Goal: Information Seeking & Learning: Find specific fact

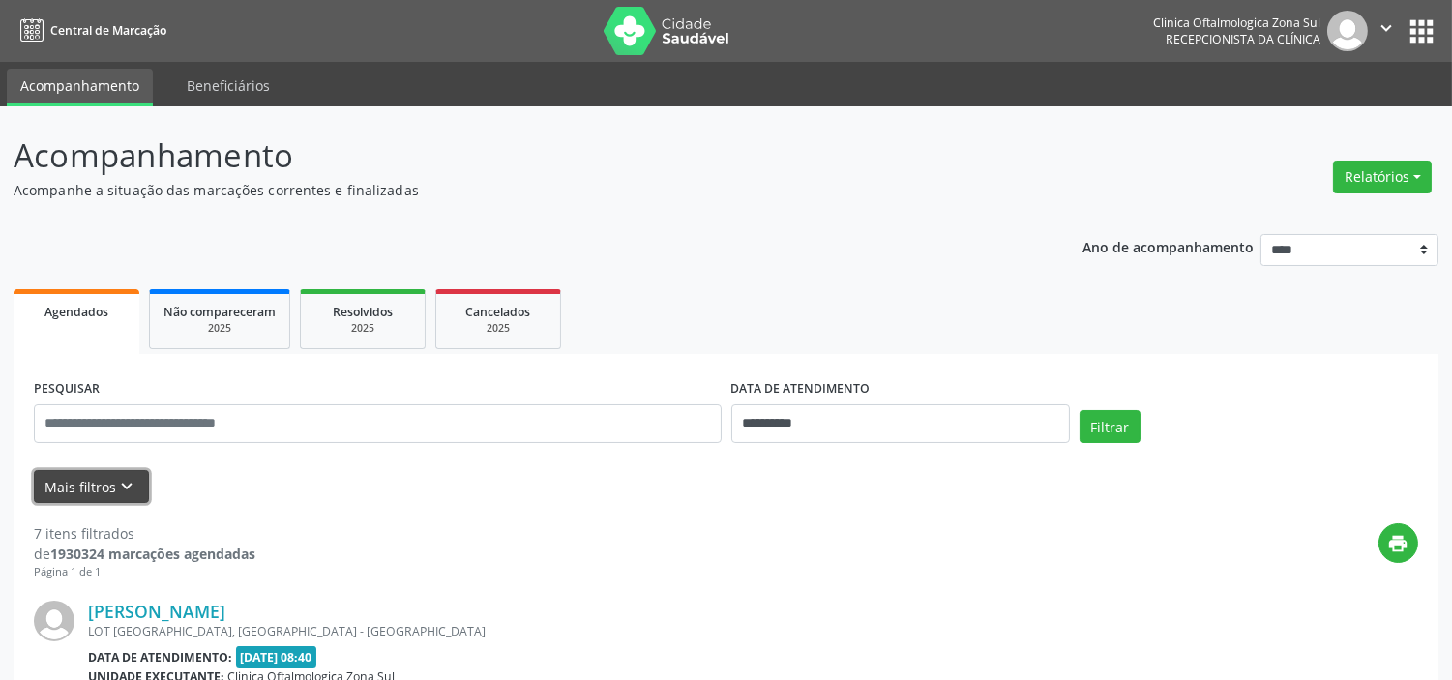
click at [122, 485] on icon "keyboard_arrow_down" at bounding box center [127, 486] width 21 height 21
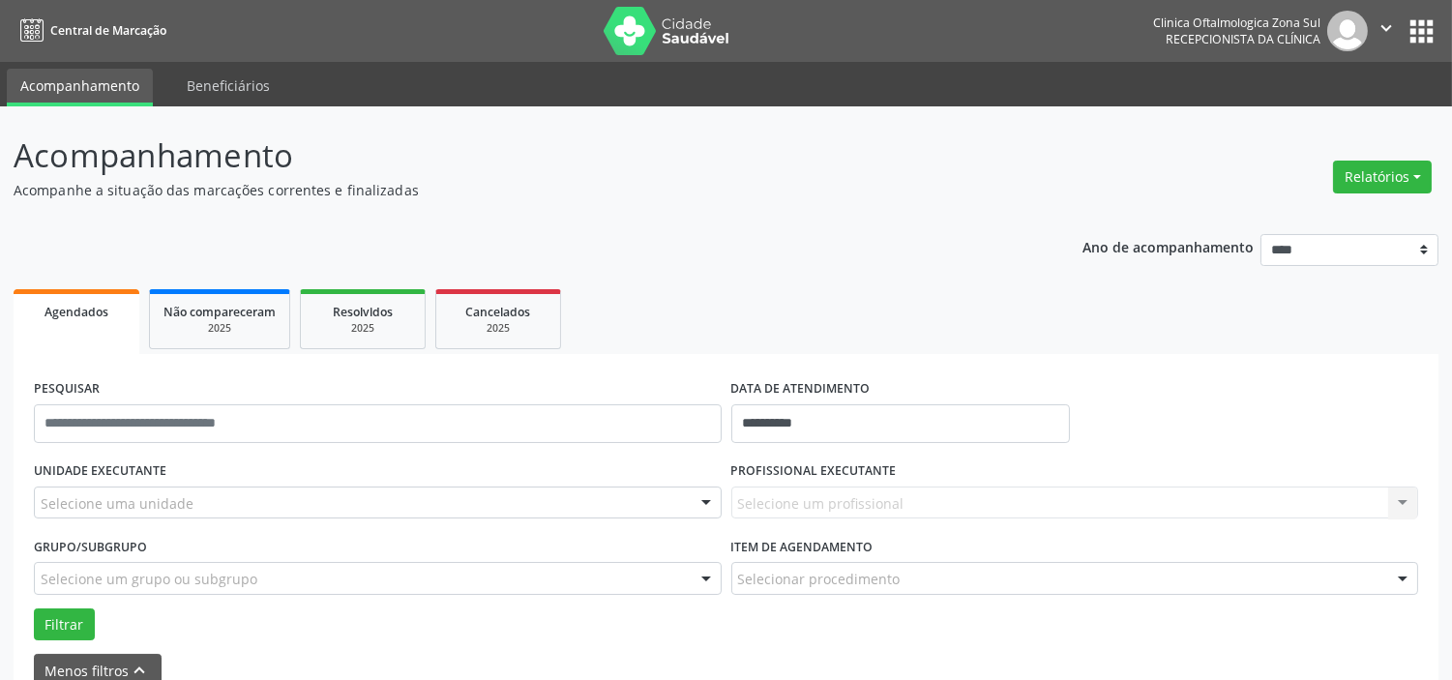
click at [213, 504] on div "Selecione uma unidade" at bounding box center [378, 502] width 688 height 33
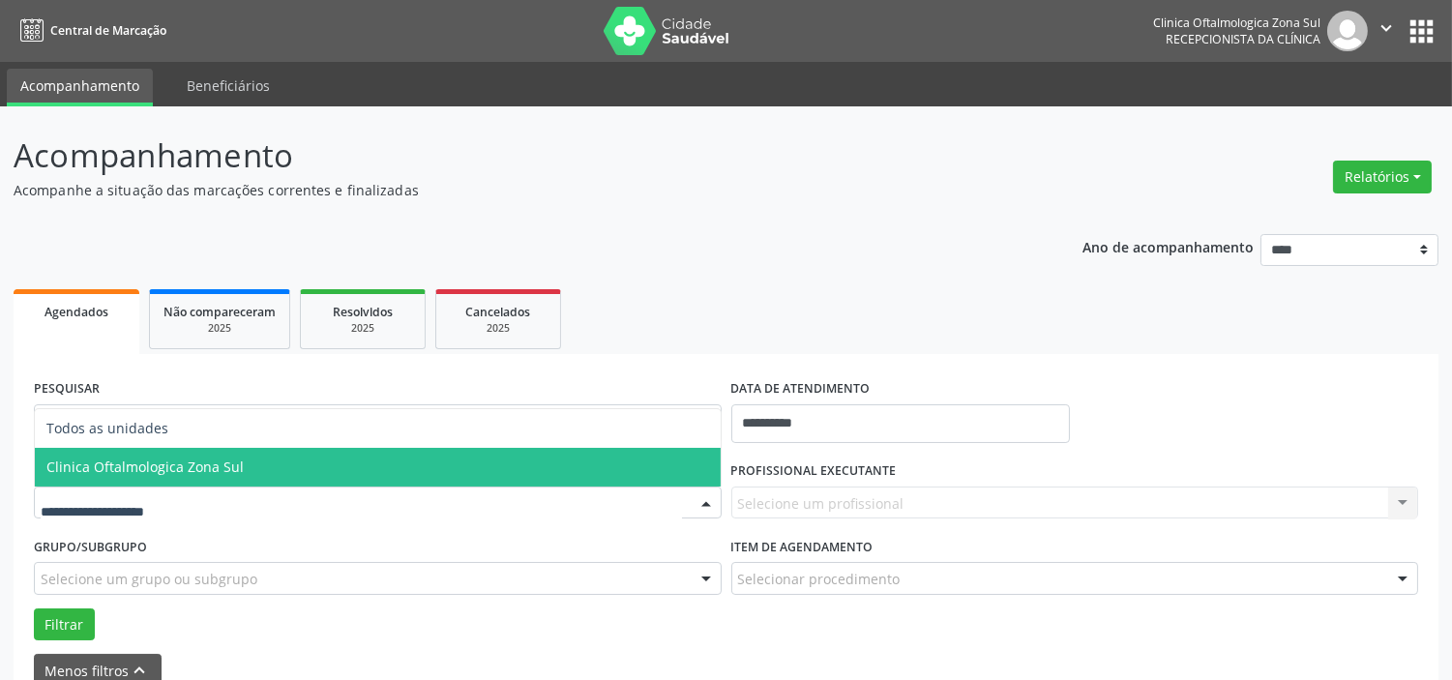
click at [169, 482] on span "Clinica Oftalmologica Zona Sul" at bounding box center [378, 467] width 686 height 39
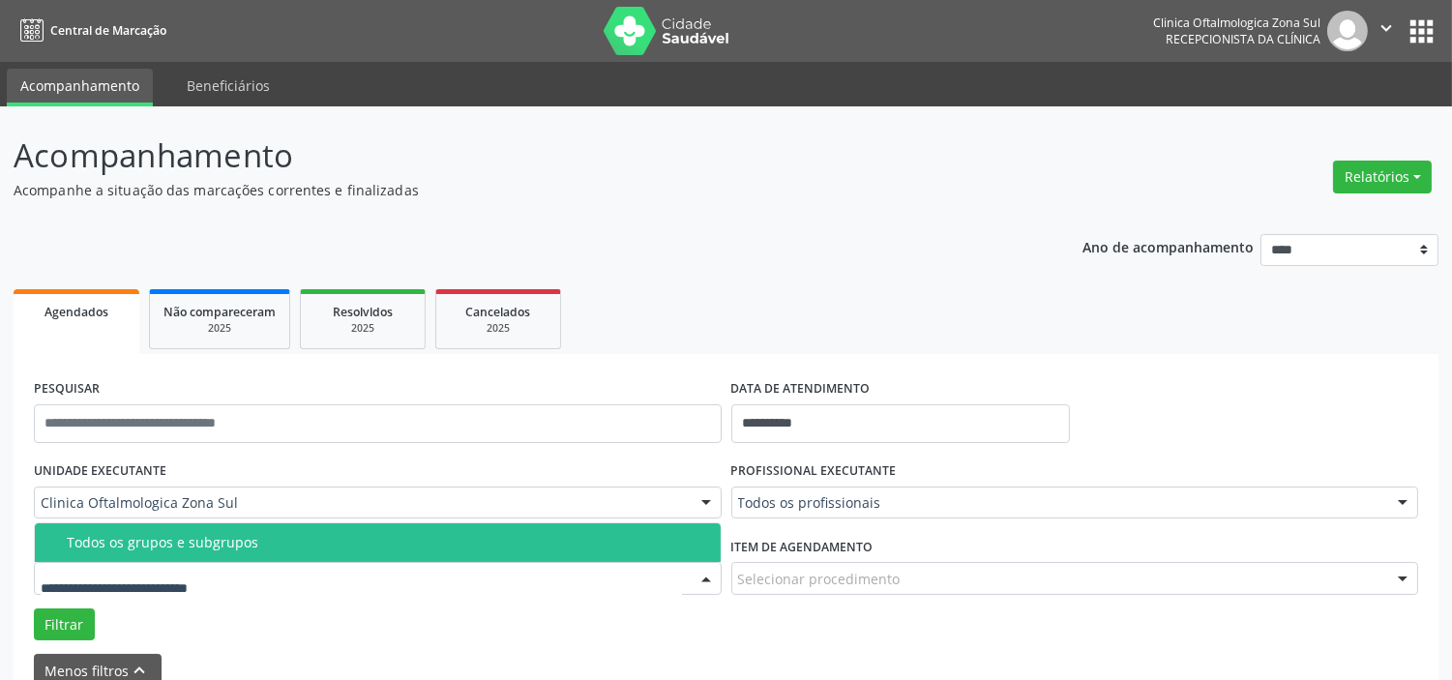
click at [229, 566] on div at bounding box center [378, 578] width 688 height 33
click at [230, 545] on div "Todos os grupos e subgrupos" at bounding box center [388, 542] width 642 height 15
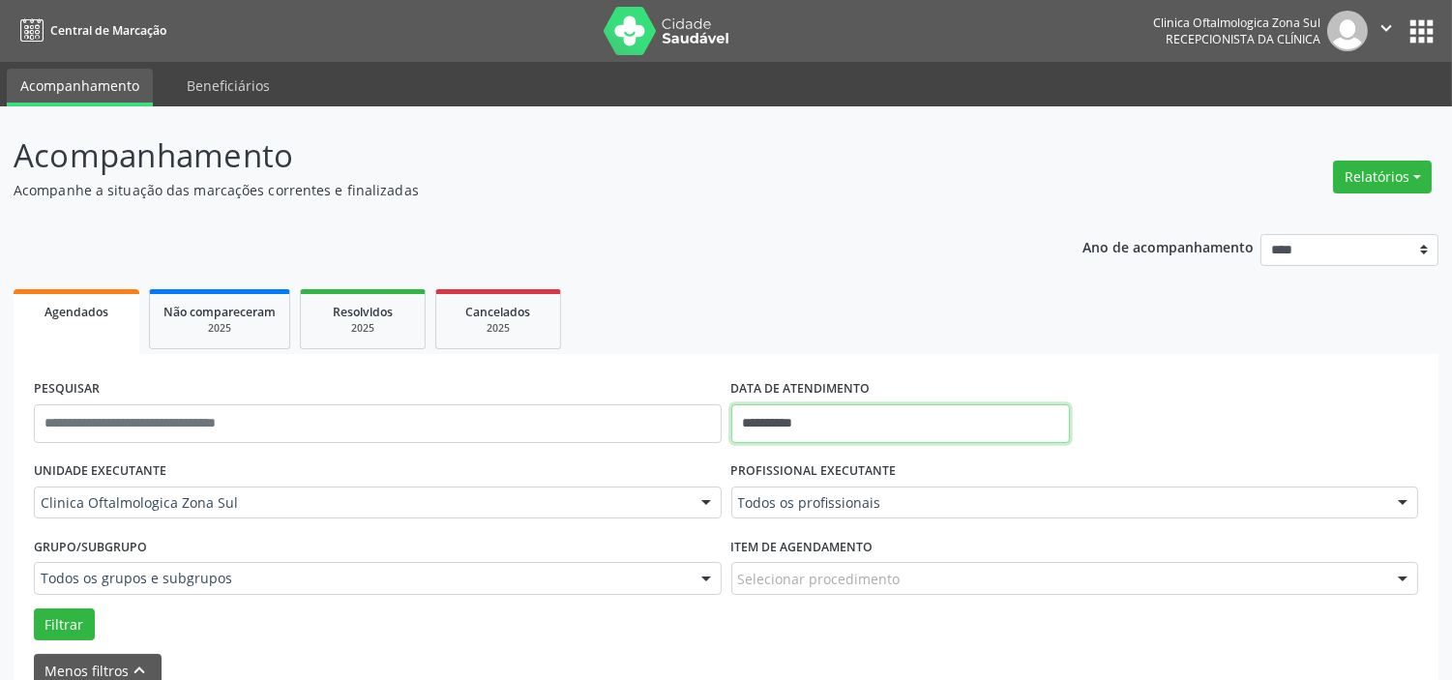
click at [843, 413] on input "**********" at bounding box center [900, 423] width 339 height 39
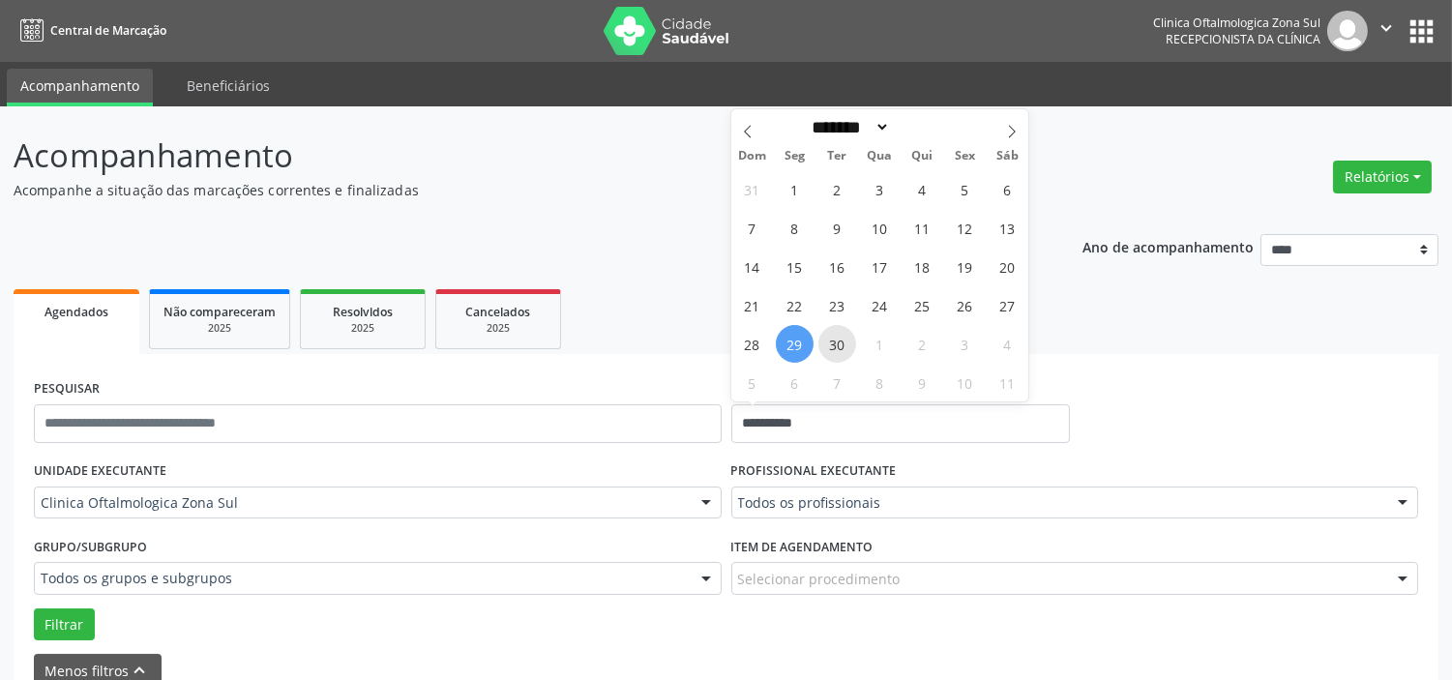
click at [842, 346] on span "30" at bounding box center [837, 344] width 38 height 38
type input "**********"
click at [839, 341] on span "30" at bounding box center [837, 344] width 38 height 38
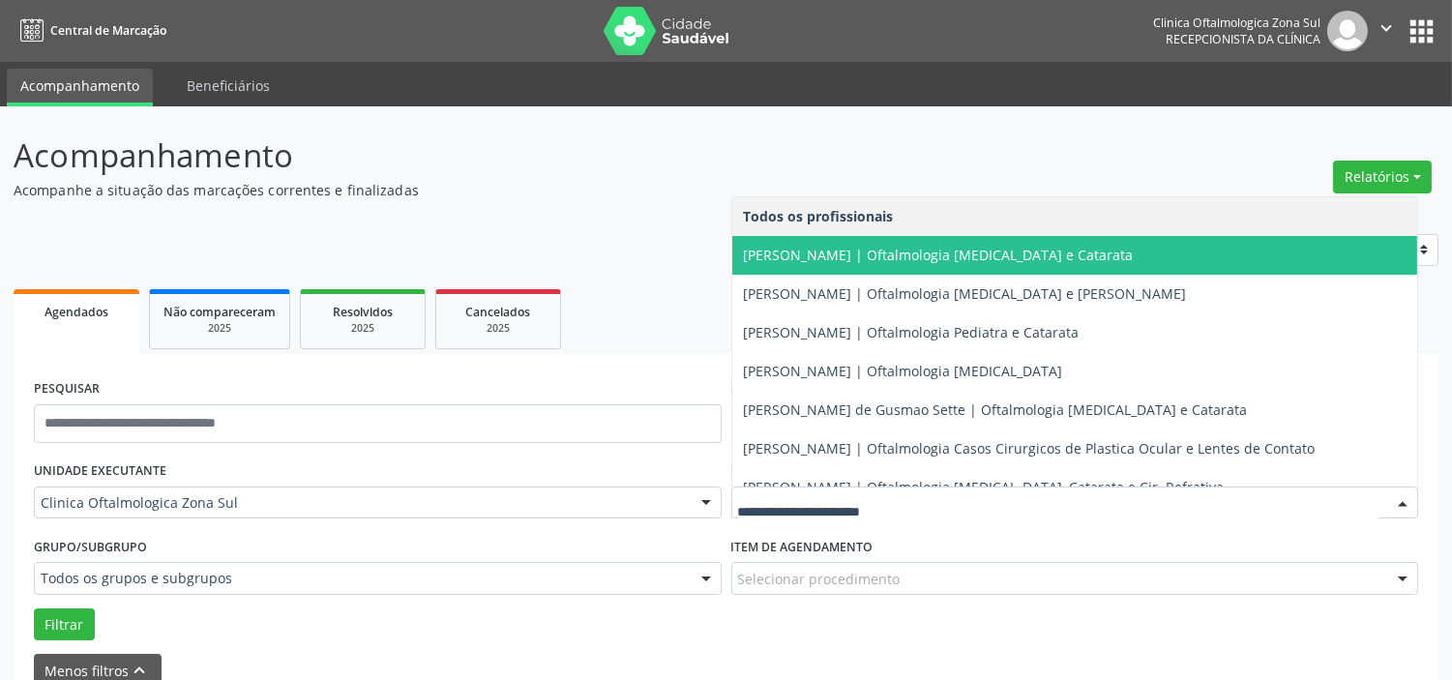
click at [824, 265] on span "[PERSON_NAME] | Oftalmologia [MEDICAL_DATA] e Catarata" at bounding box center [1075, 255] width 686 height 39
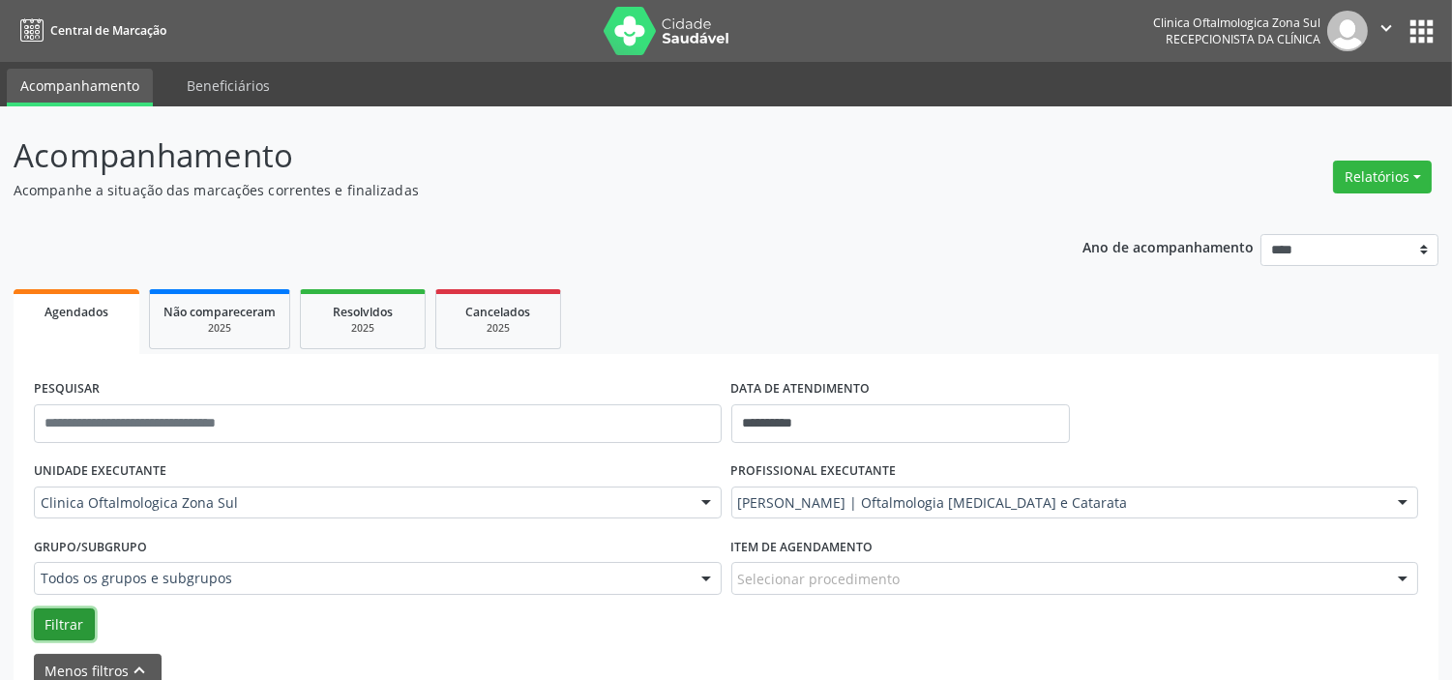
click at [50, 620] on button "Filtrar" at bounding box center [64, 624] width 61 height 33
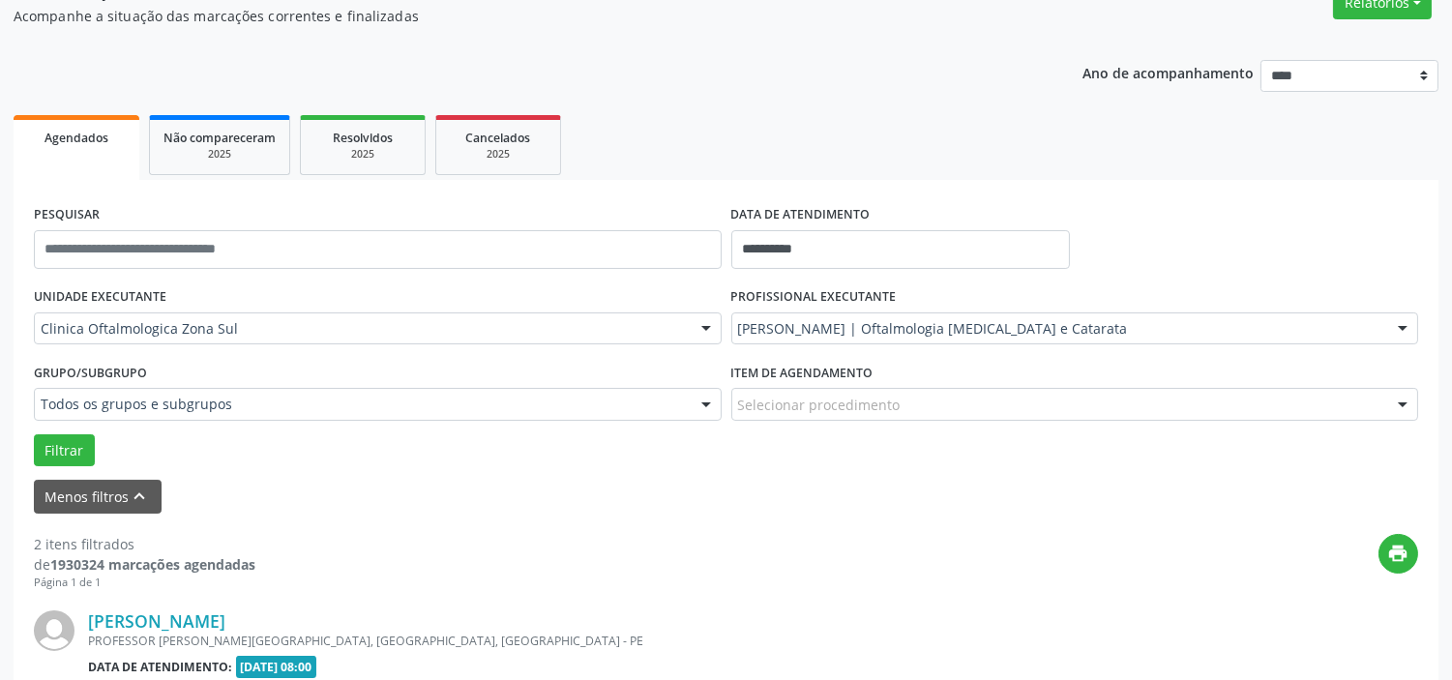
scroll to position [169, 0]
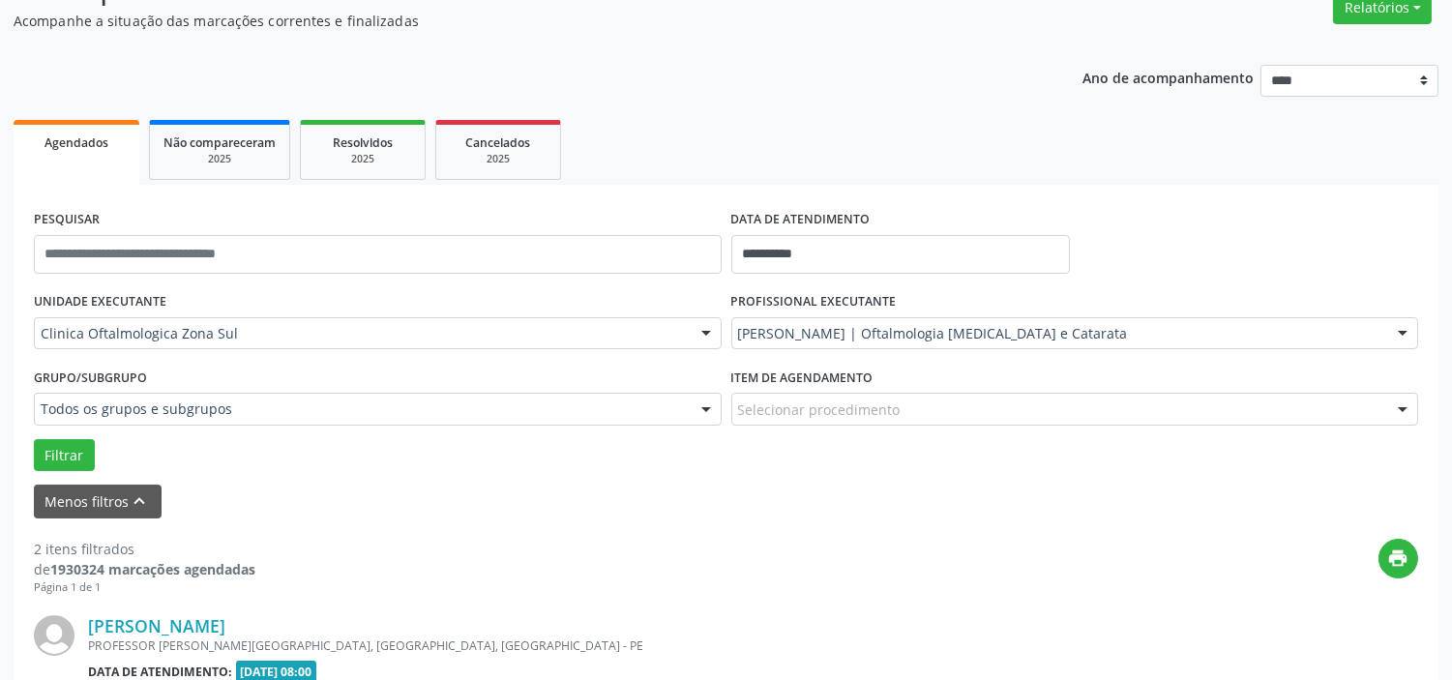
click at [901, 320] on div "[PERSON_NAME] | Oftalmologia [MEDICAL_DATA] e Catarata" at bounding box center [1075, 333] width 688 height 33
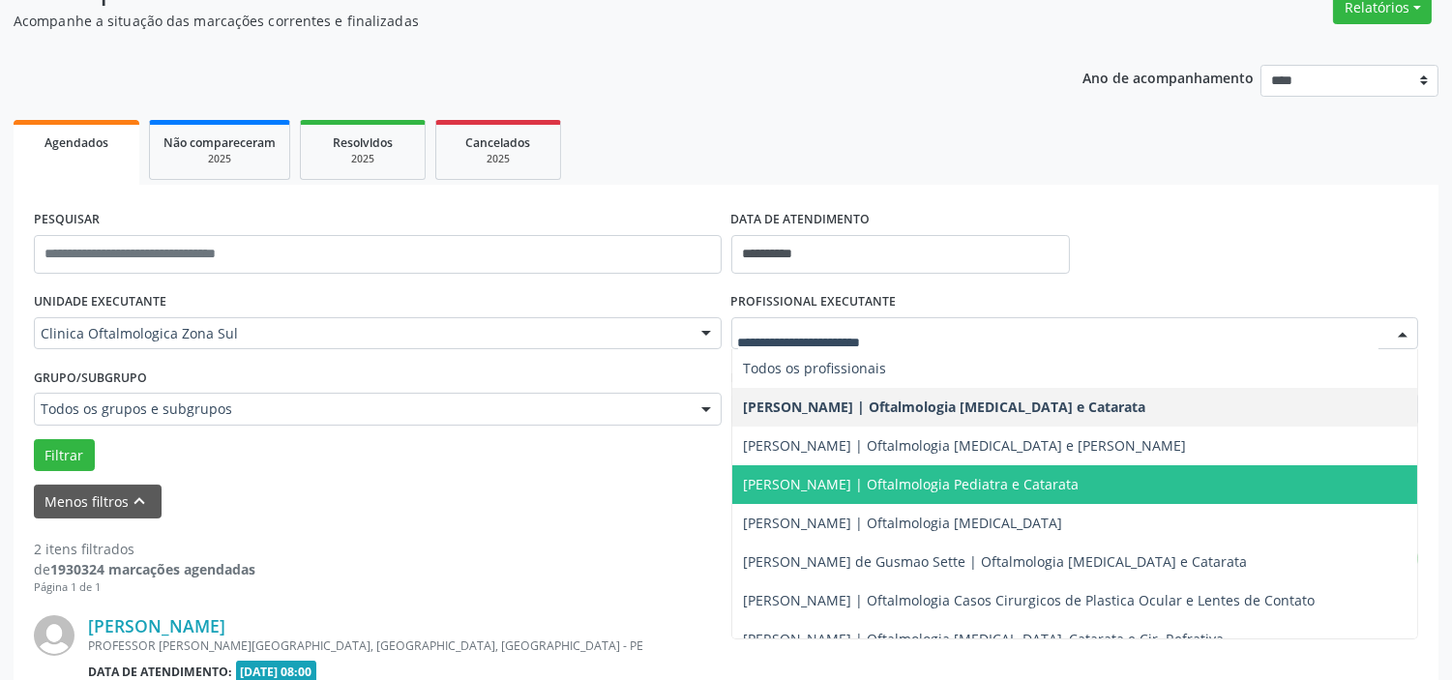
scroll to position [175, 0]
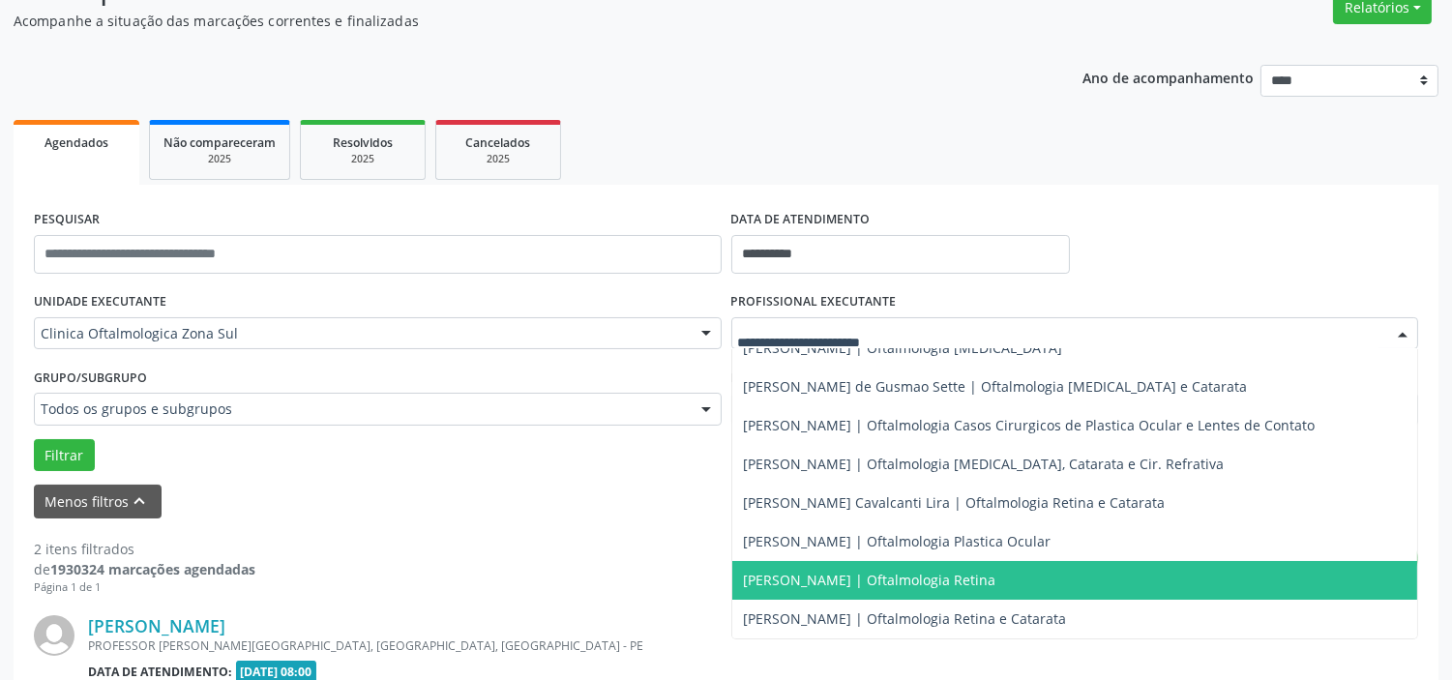
click at [816, 571] on span "[PERSON_NAME] | Oftalmologia Retina" at bounding box center [870, 580] width 252 height 18
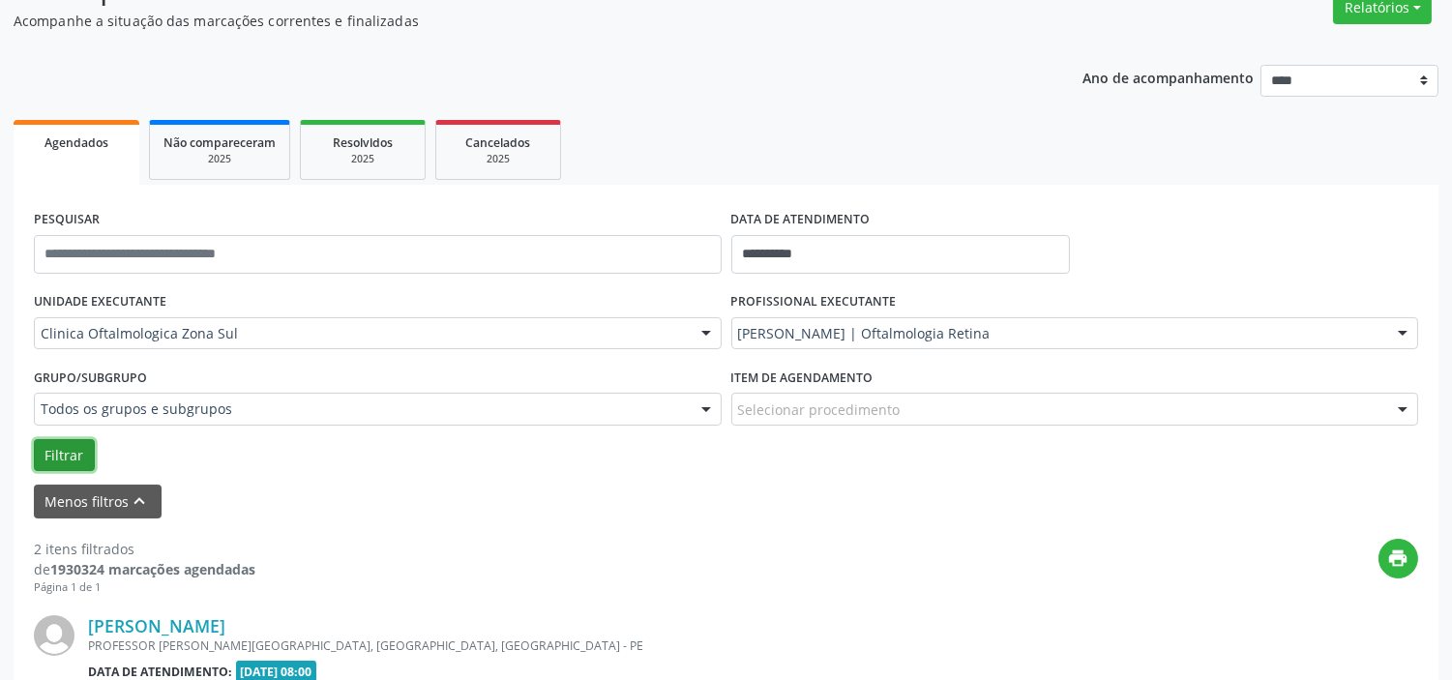
click at [64, 446] on button "Filtrar" at bounding box center [64, 455] width 61 height 33
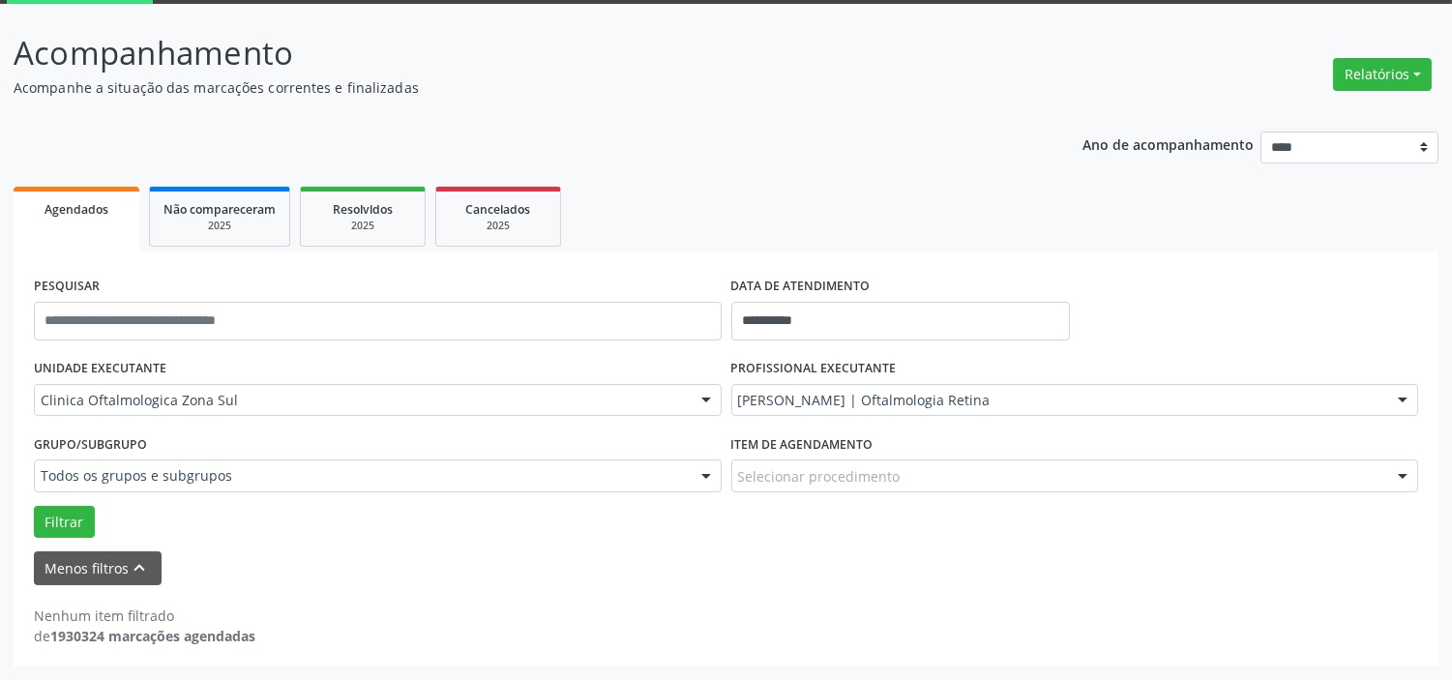
scroll to position [101, 0]
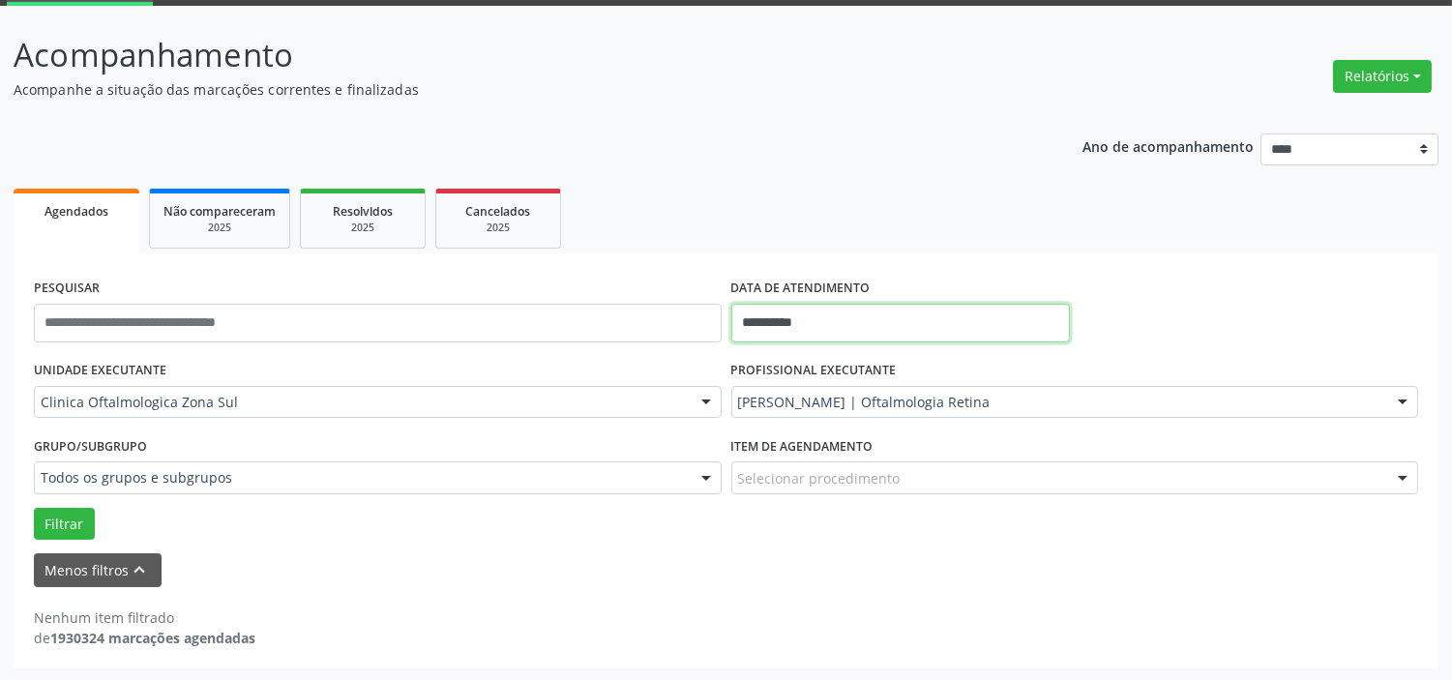
click at [903, 331] on input "**********" at bounding box center [900, 323] width 339 height 39
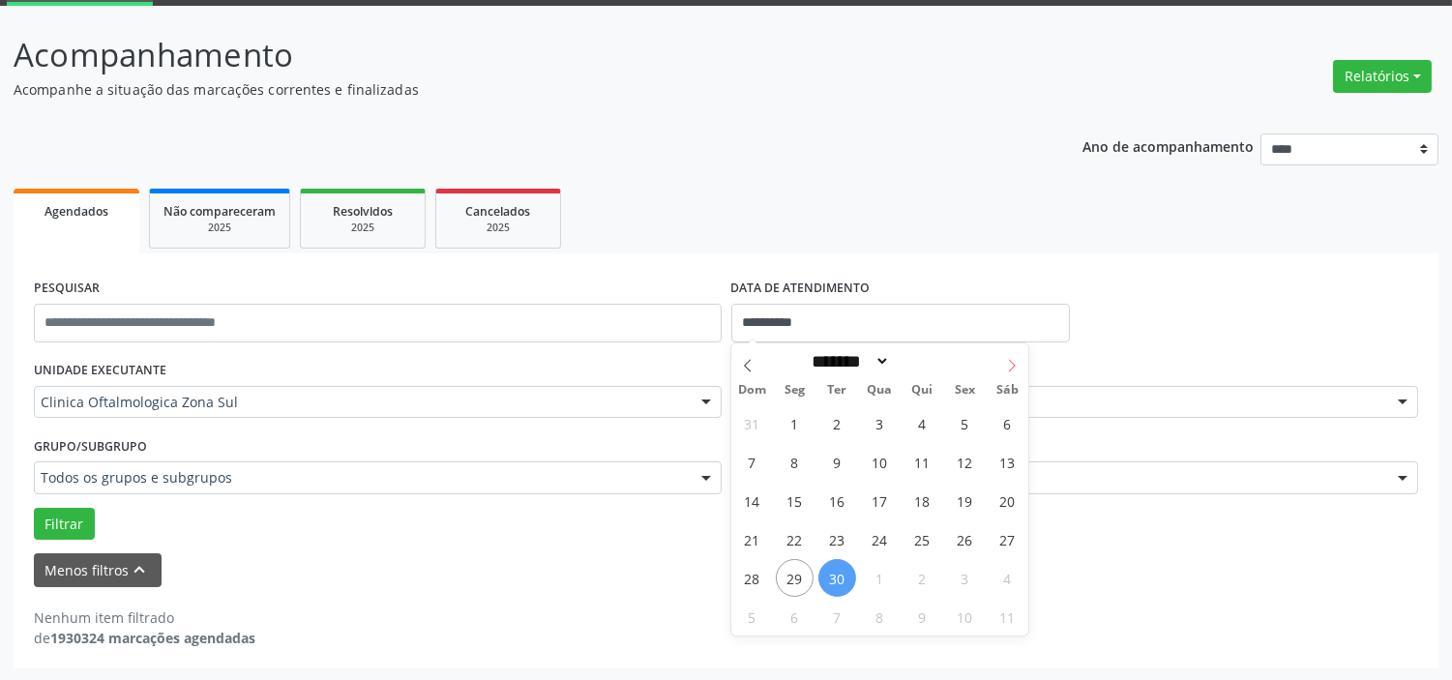
click at [1011, 365] on icon at bounding box center [1012, 366] width 14 height 14
select select "*"
click at [887, 432] on span "1" at bounding box center [880, 423] width 38 height 38
type input "**********"
click at [1006, 371] on icon at bounding box center [1012, 366] width 14 height 14
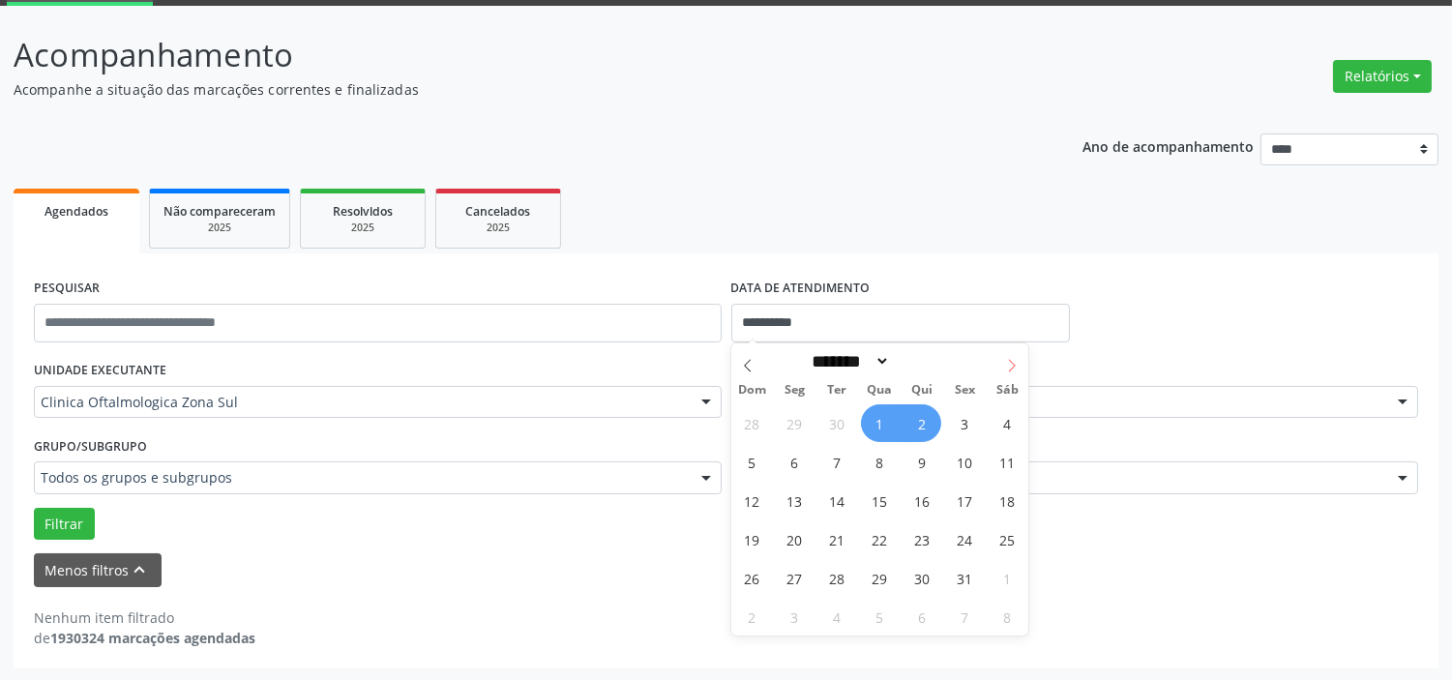
select select "**"
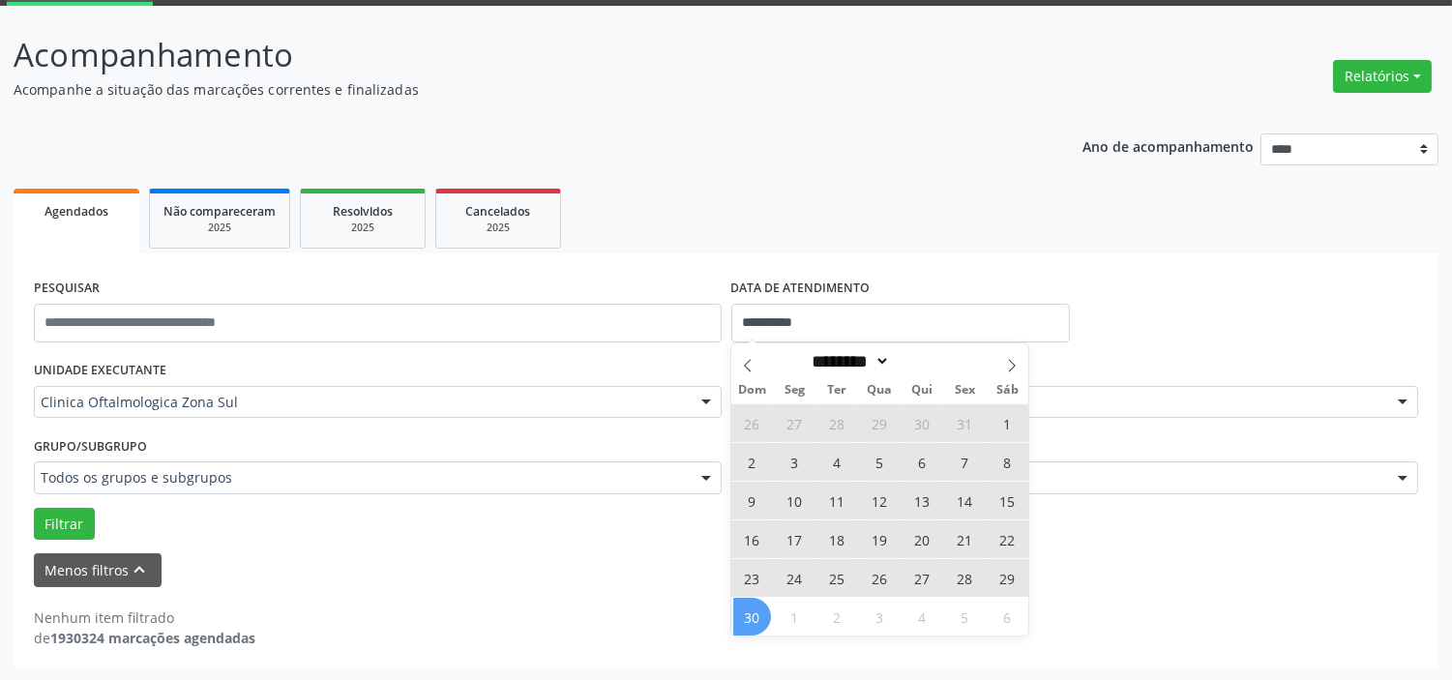
click at [754, 614] on span "30" at bounding box center [752, 617] width 38 height 38
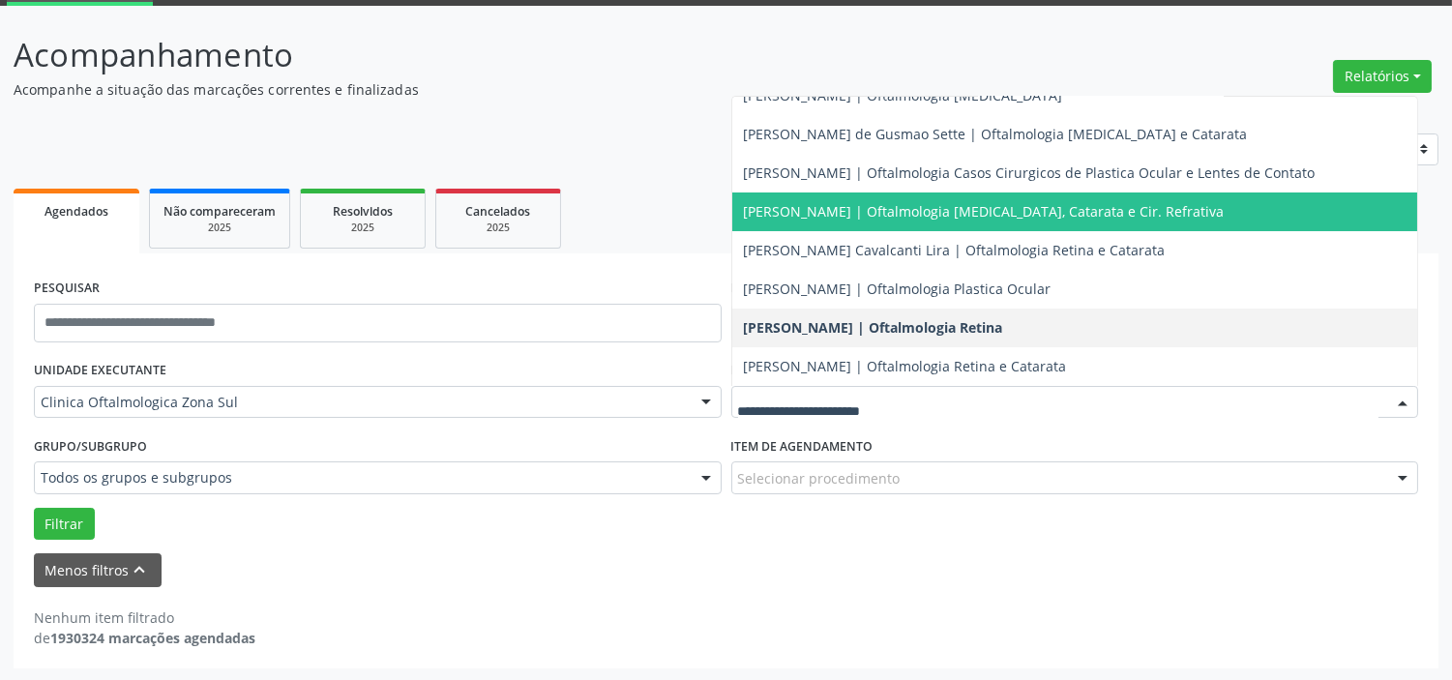
click at [832, 218] on span "[PERSON_NAME] | Oftalmologia [MEDICAL_DATA], Catarata e Cir. Refrativa" at bounding box center [984, 211] width 481 height 18
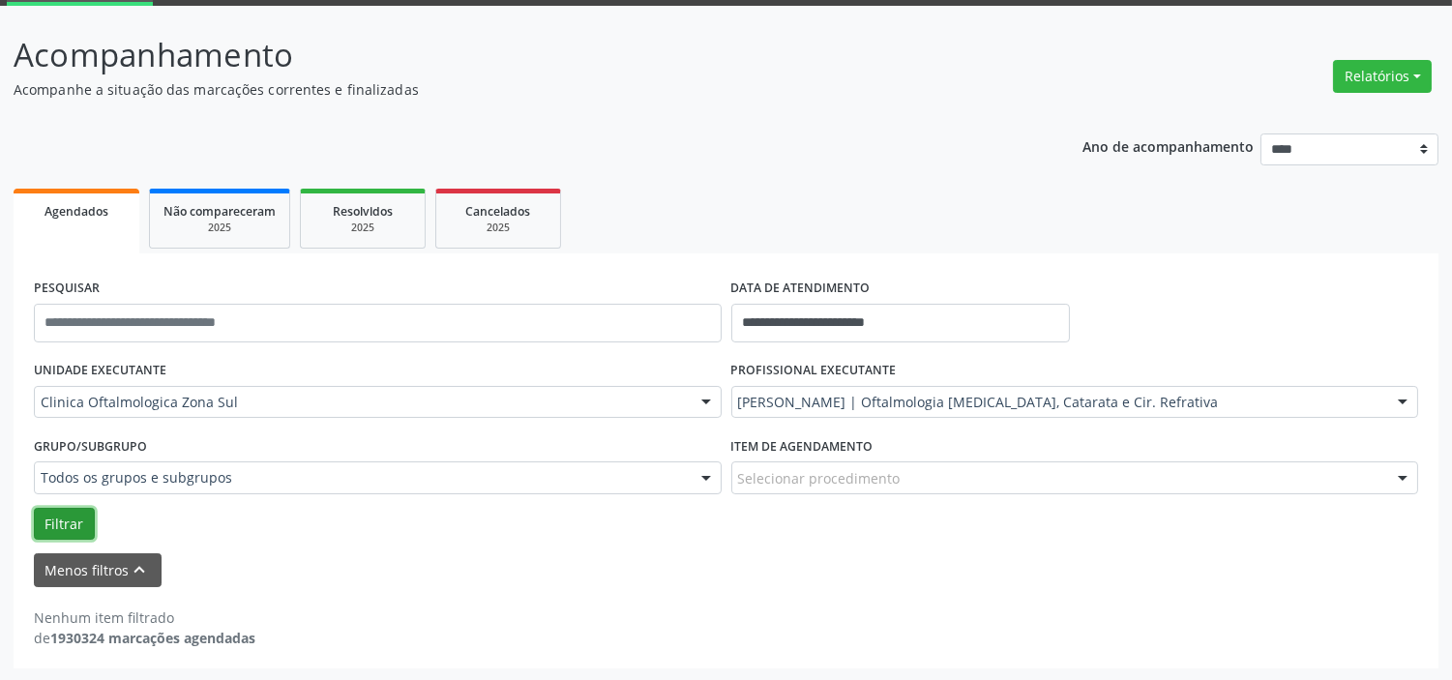
click at [55, 508] on button "Filtrar" at bounding box center [64, 524] width 61 height 33
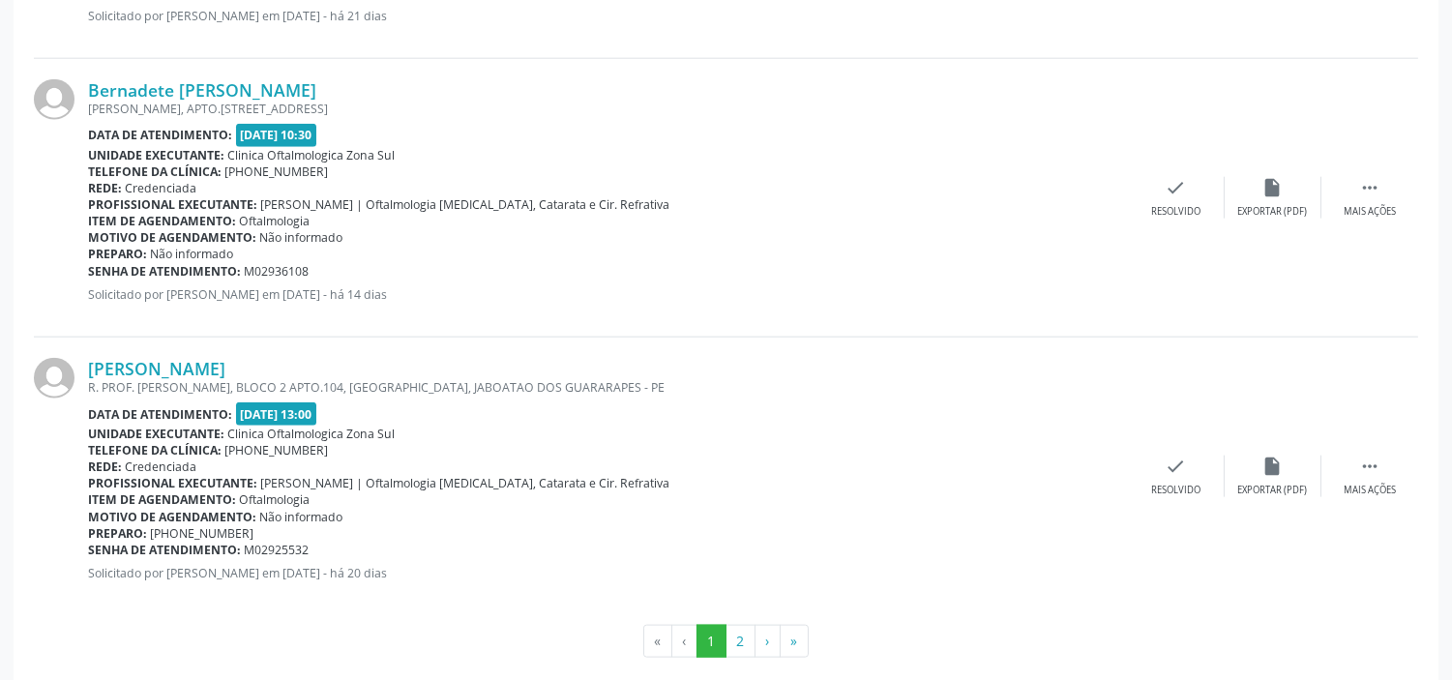
scroll to position [4354, 0]
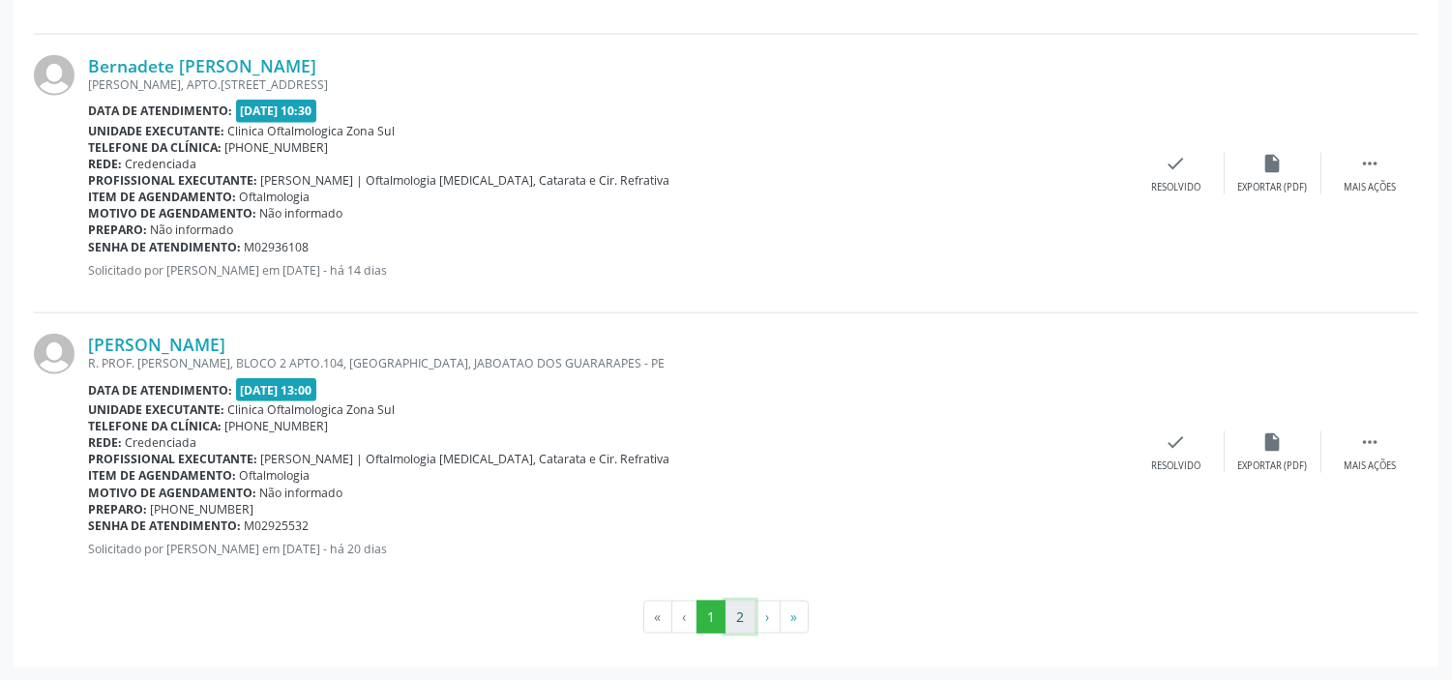
click at [731, 622] on button "2" at bounding box center [740, 617] width 30 height 33
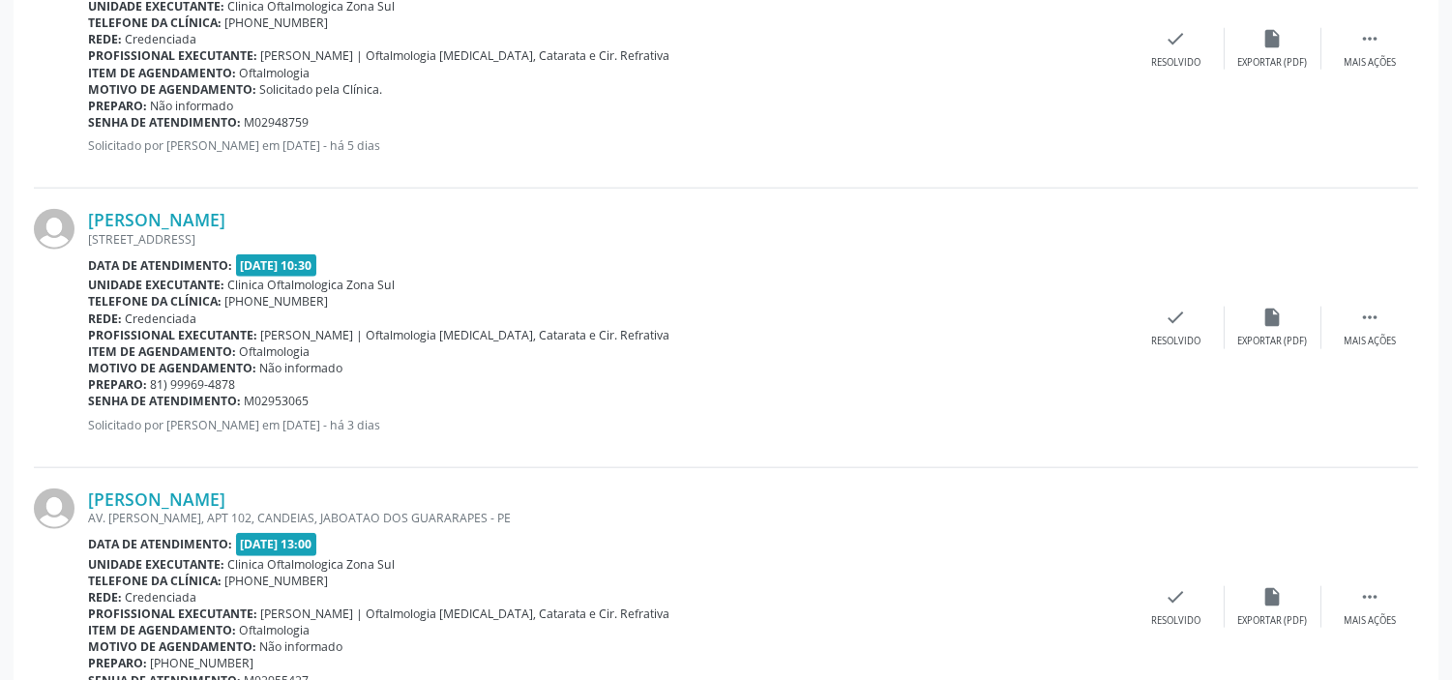
scroll to position [4076, 0]
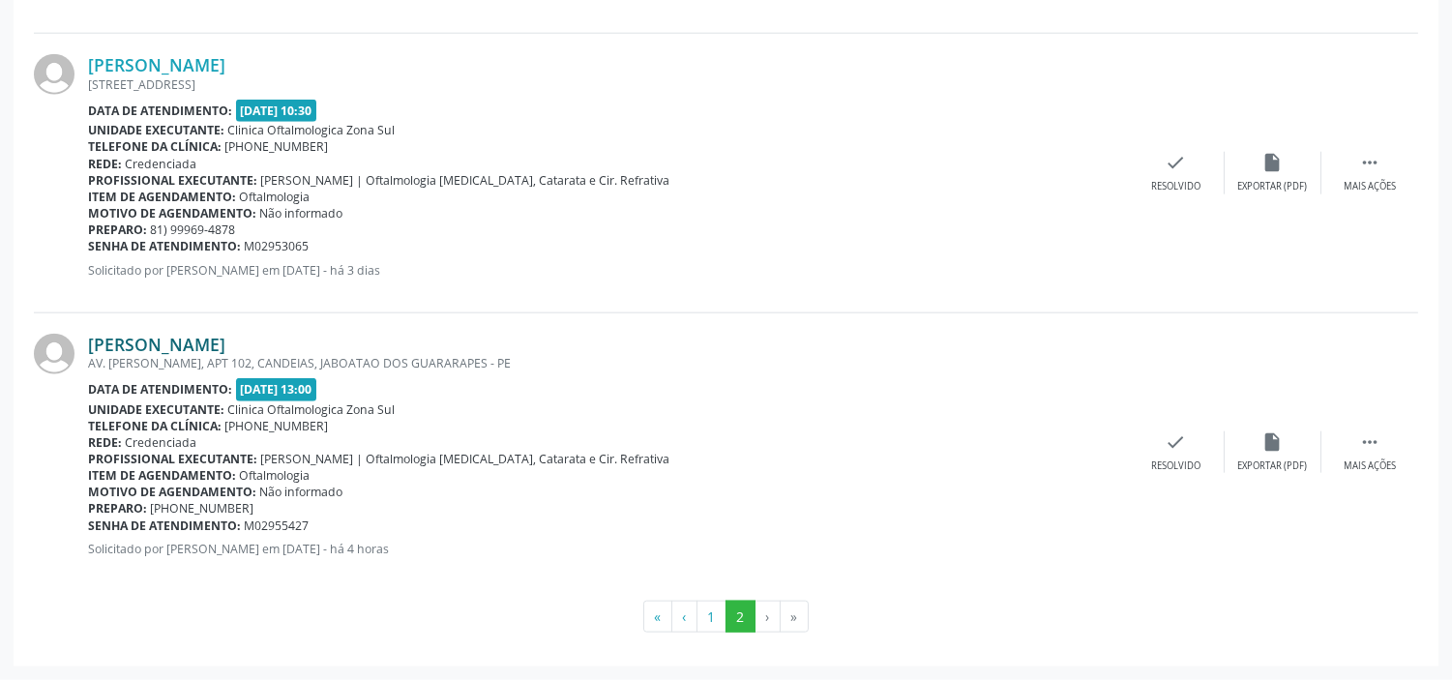
click at [225, 341] on link "[PERSON_NAME]" at bounding box center [156, 344] width 137 height 21
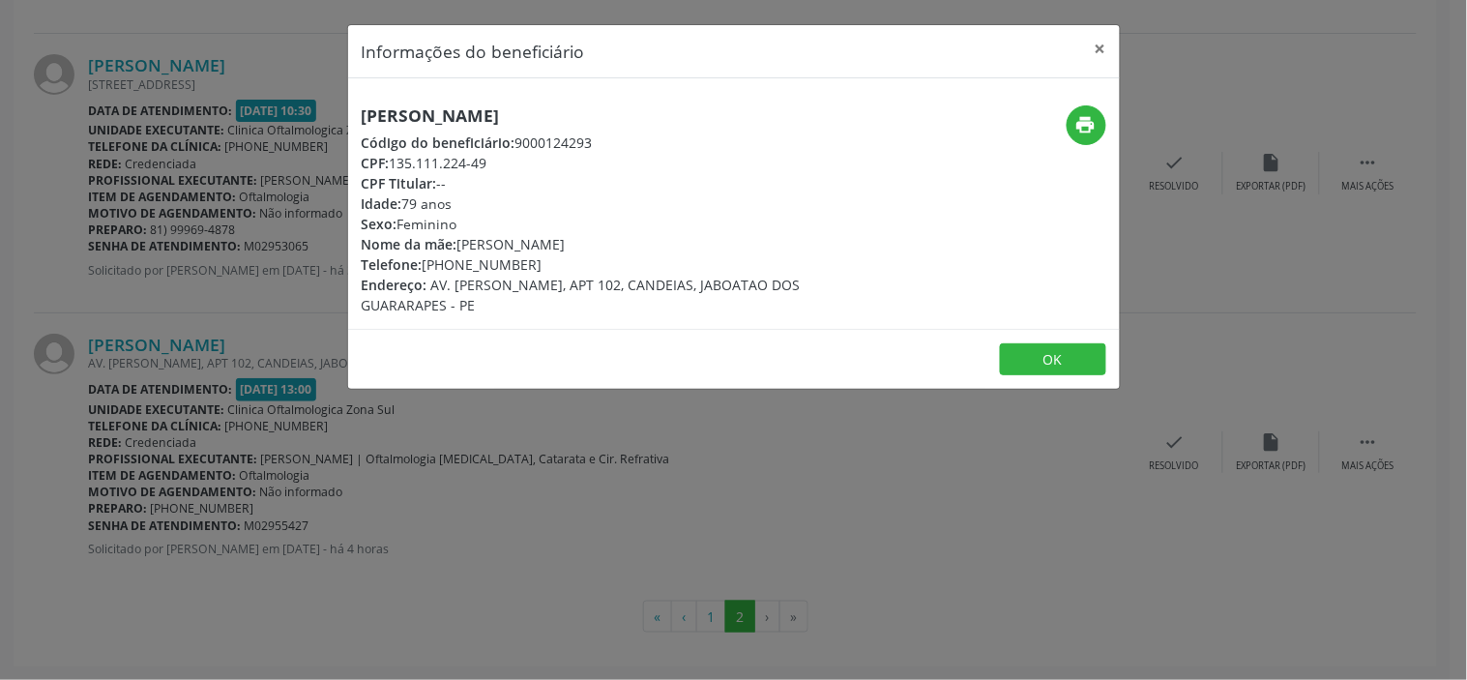
drag, startPoint x: 503, startPoint y: 162, endPoint x: 394, endPoint y: 167, distance: 109.4
click at [394, 167] on div "CPF: 135.111.224-49" at bounding box center [605, 163] width 487 height 20
copy div "135.111.224-49"
click at [409, 495] on div "Informações do beneficiário × Zuleide Lins Guedes da [PERSON_NAME] Código do be…" at bounding box center [733, 340] width 1467 height 680
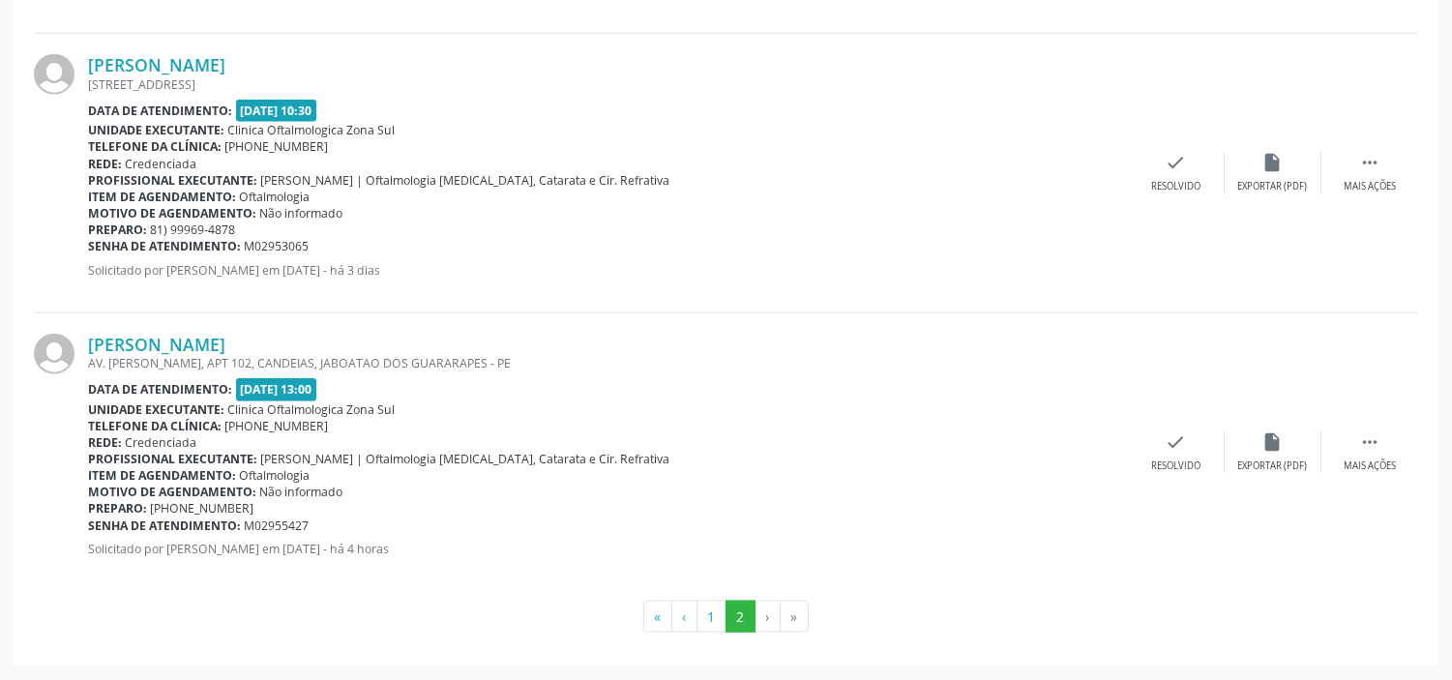
drag, startPoint x: 319, startPoint y: 524, endPoint x: 85, endPoint y: 524, distance: 234.1
click at [85, 524] on div "[PERSON_NAME] AV. [PERSON_NAME], APT 102, CANDEIAS, JABOATAO DOS GUARARAPES - P…" at bounding box center [726, 452] width 1384 height 278
click at [160, 530] on b "Senha de atendimento:" at bounding box center [164, 525] width 153 height 16
click at [316, 528] on div "Senha de atendimento: M02955427" at bounding box center [608, 525] width 1040 height 16
drag, startPoint x: 311, startPoint y: 523, endPoint x: 88, endPoint y: 532, distance: 223.6
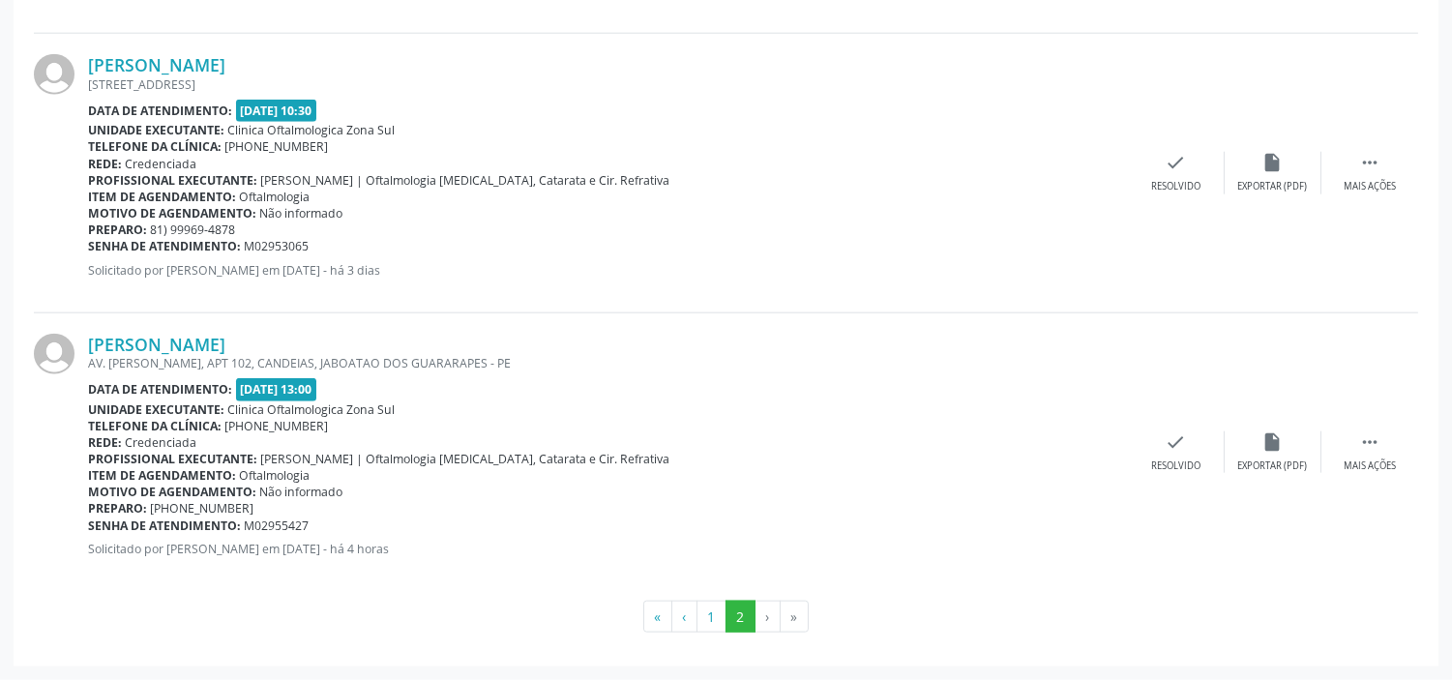
click at [88, 532] on div "Senha de atendimento: M02955427" at bounding box center [608, 525] width 1040 height 16
copy div "Senha de atendimento: M02955427"
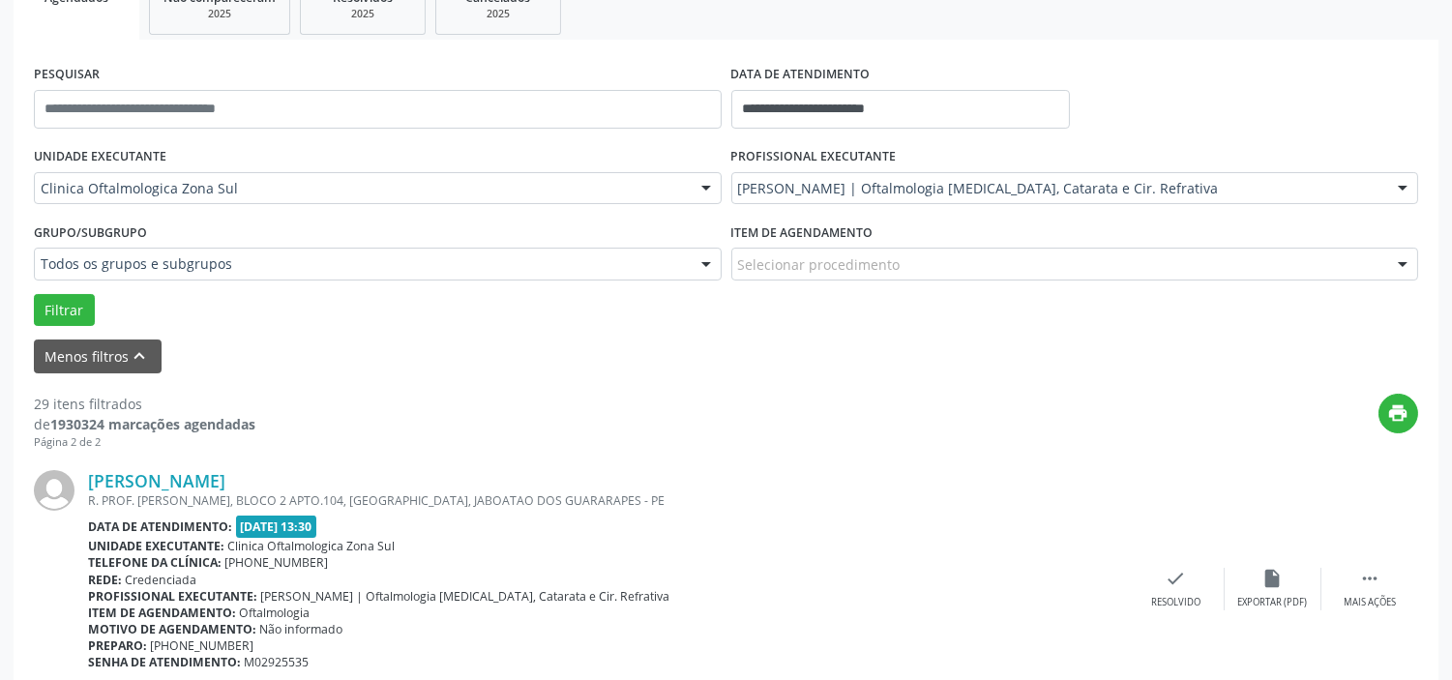
scroll to position [0, 0]
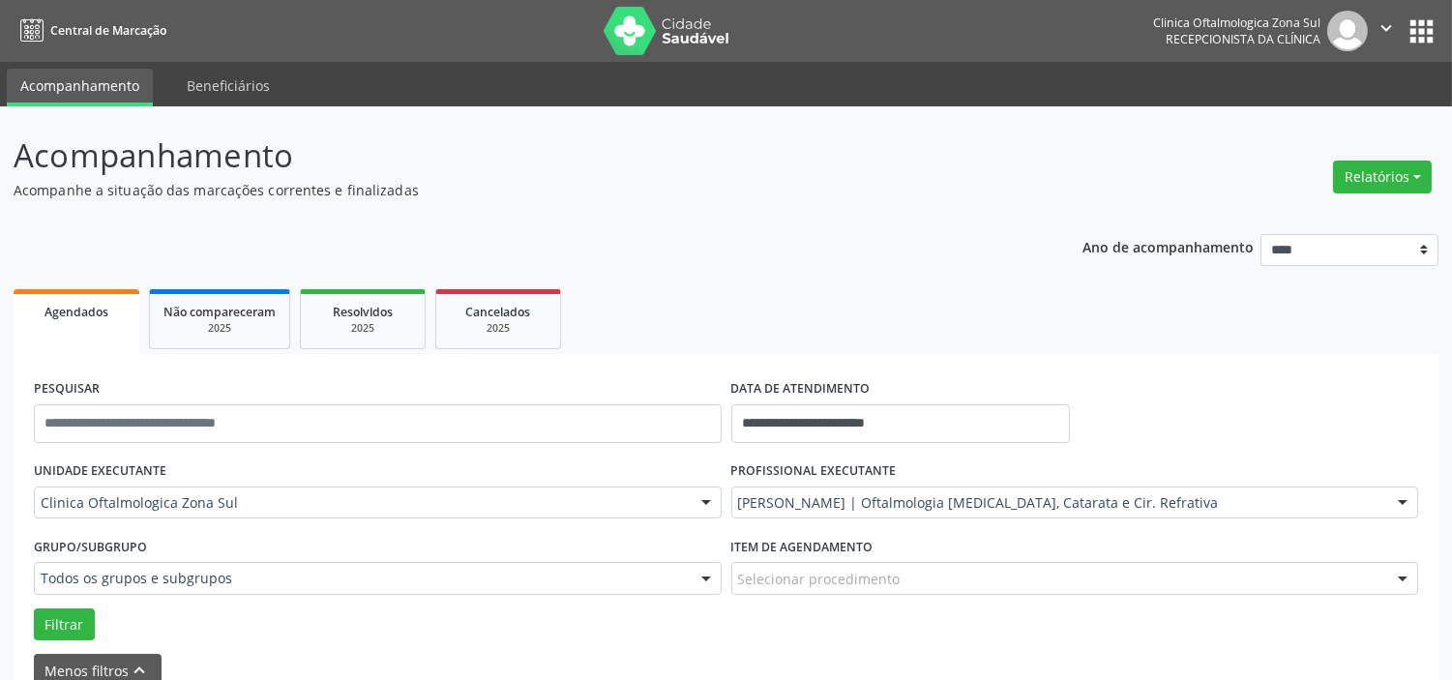
click at [1389, 23] on icon "" at bounding box center [1385, 27] width 21 height 21
click at [1321, 109] on link "Sair" at bounding box center [1336, 117] width 133 height 27
